Goal: Task Accomplishment & Management: Manage account settings

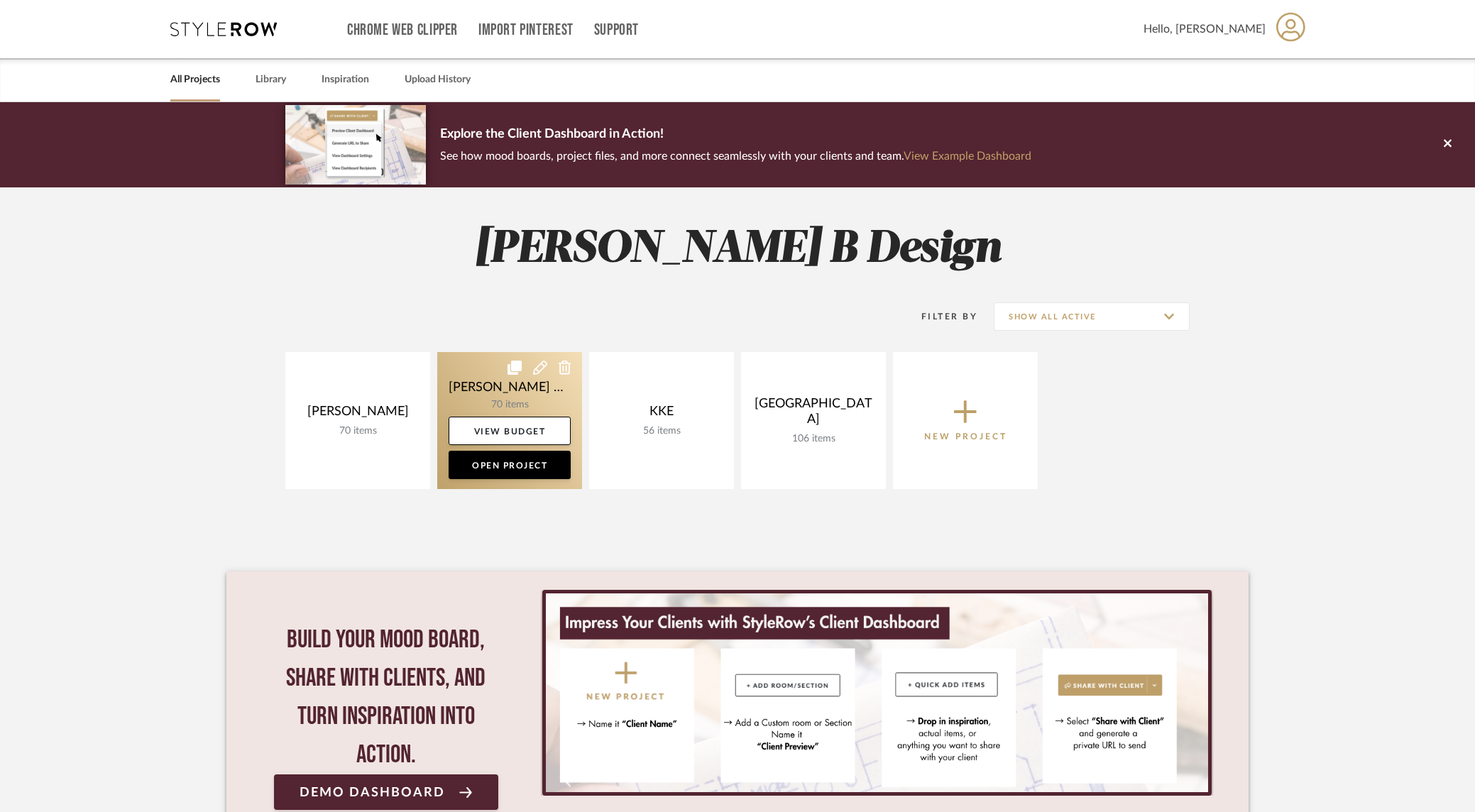
click at [528, 397] on link at bounding box center [509, 421] width 145 height 137
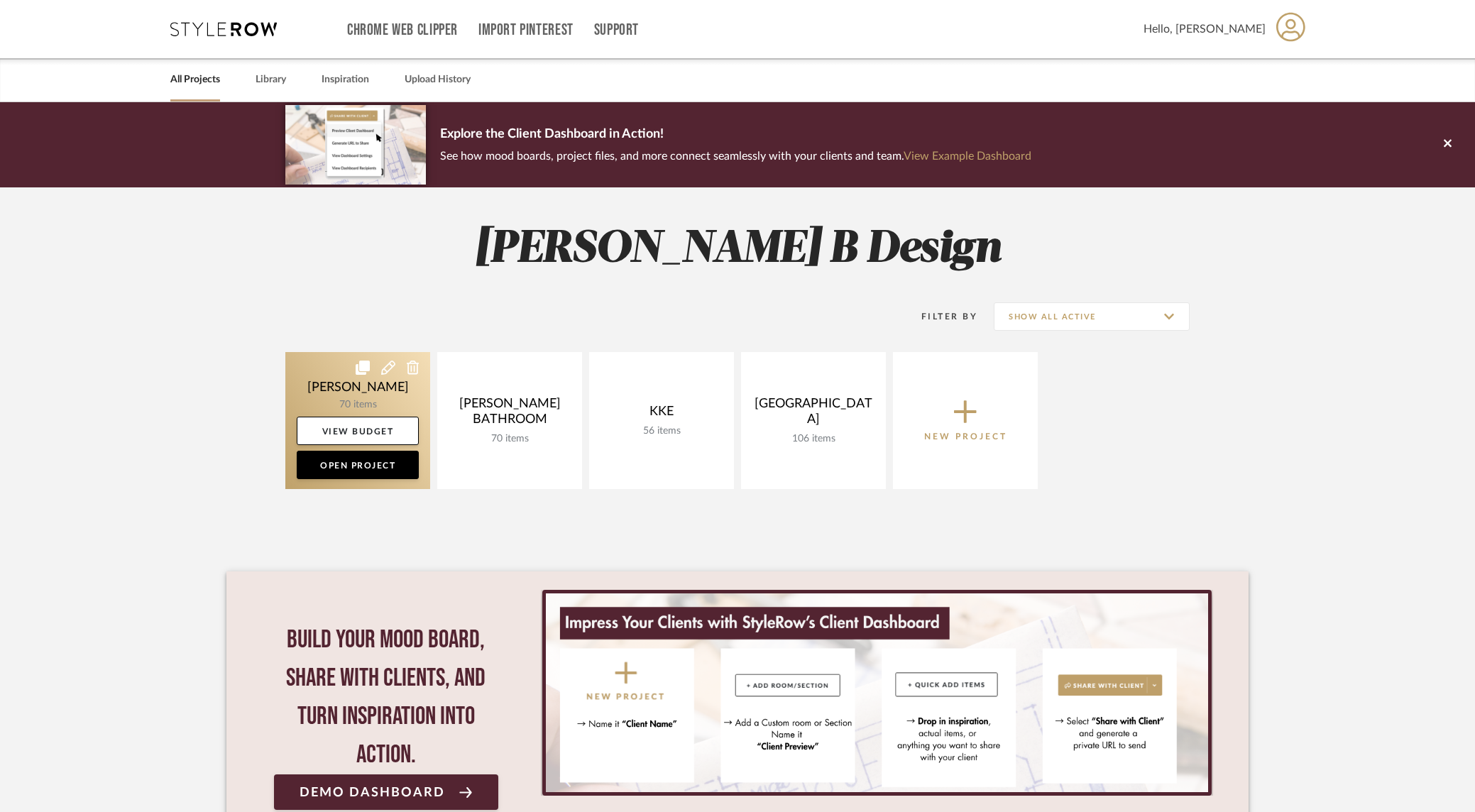
click at [385, 367] on icon at bounding box center [388, 367] width 14 height 14
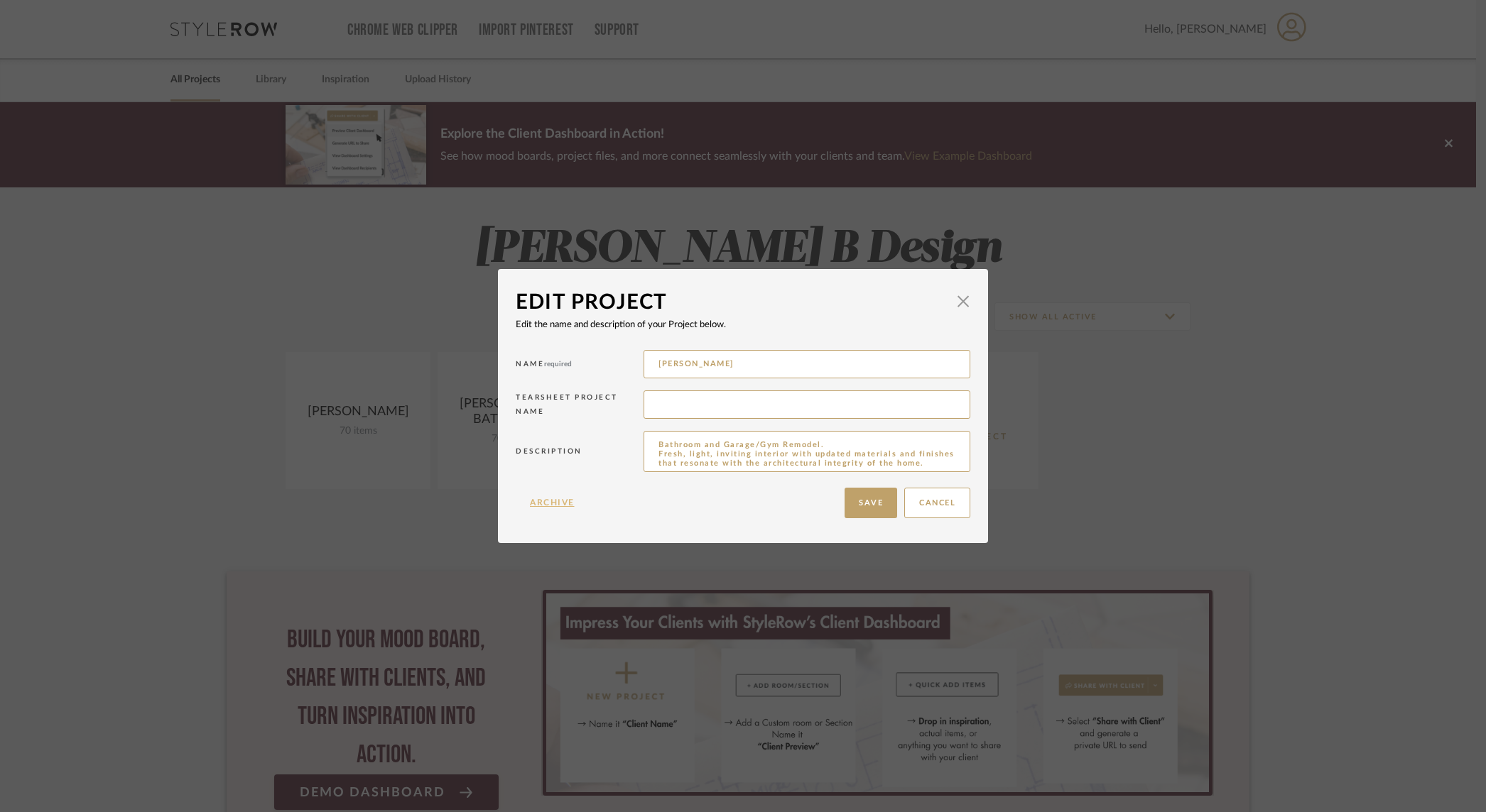
click at [543, 502] on button "Archive" at bounding box center [552, 503] width 73 height 30
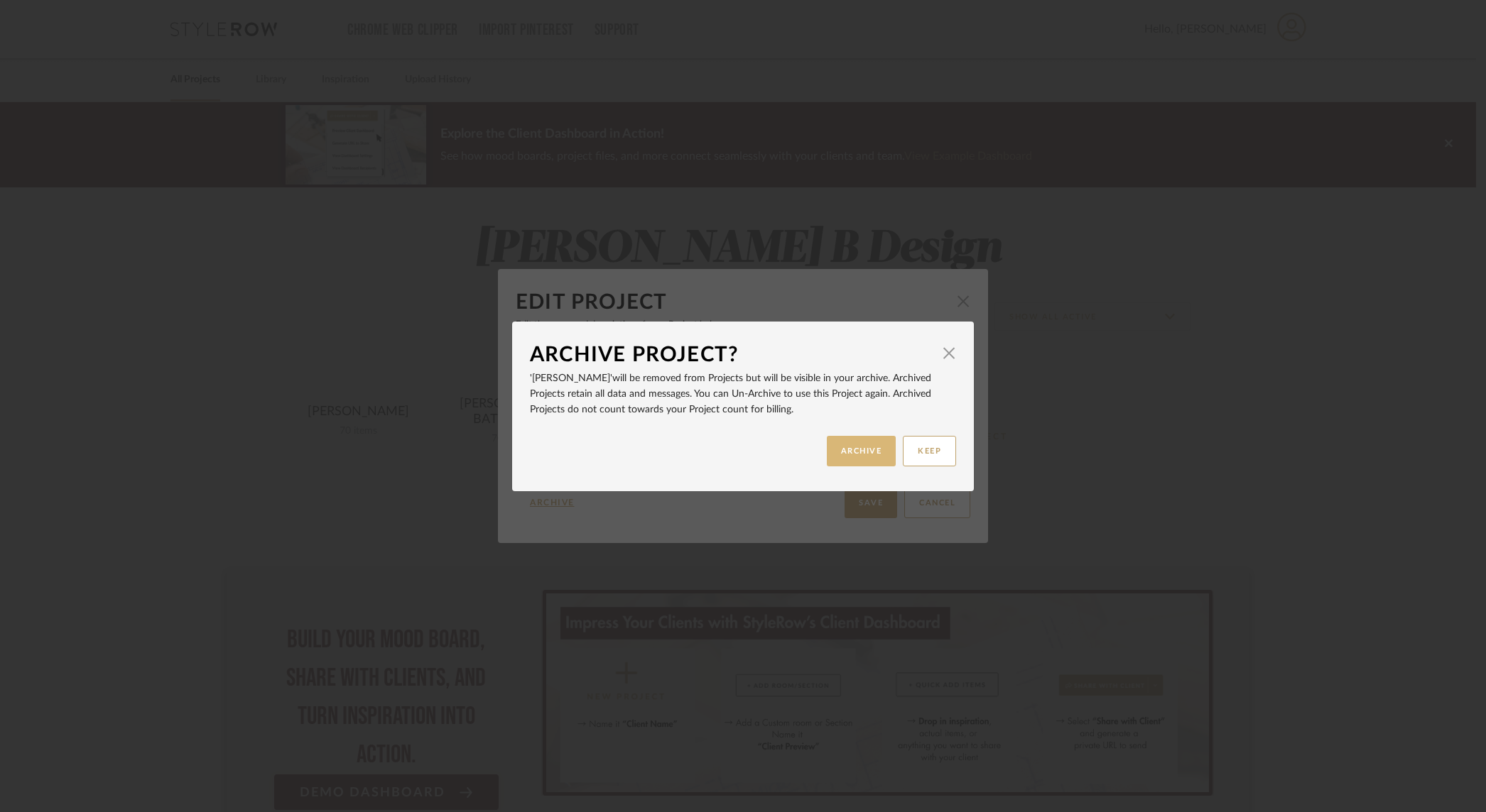
click at [862, 450] on button "ARCHIVE" at bounding box center [862, 451] width 69 height 30
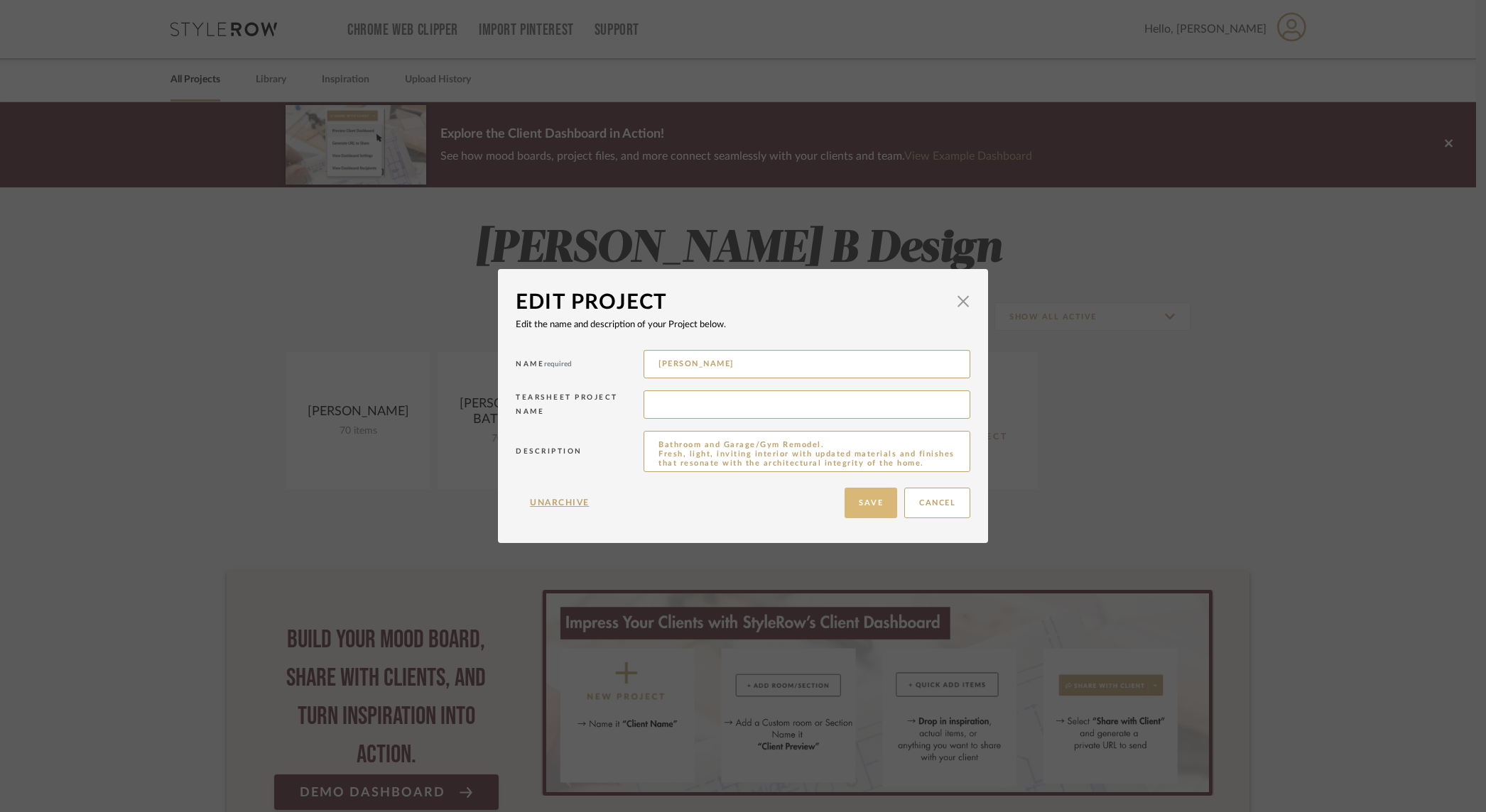
click at [865, 504] on button "Save" at bounding box center [871, 503] width 53 height 30
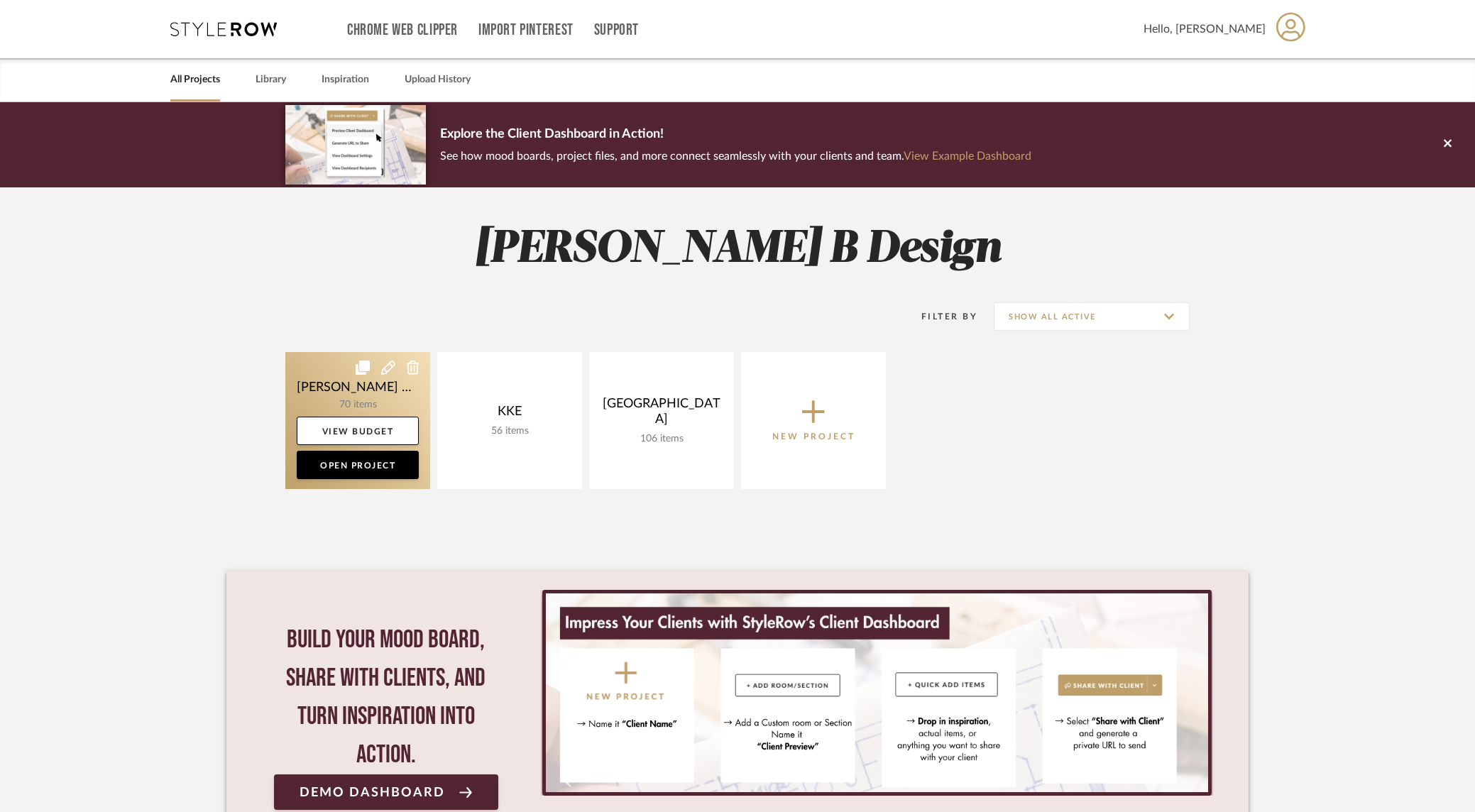
click at [365, 392] on link at bounding box center [357, 421] width 145 height 137
